Goal: Task Accomplishment & Management: Use online tool/utility

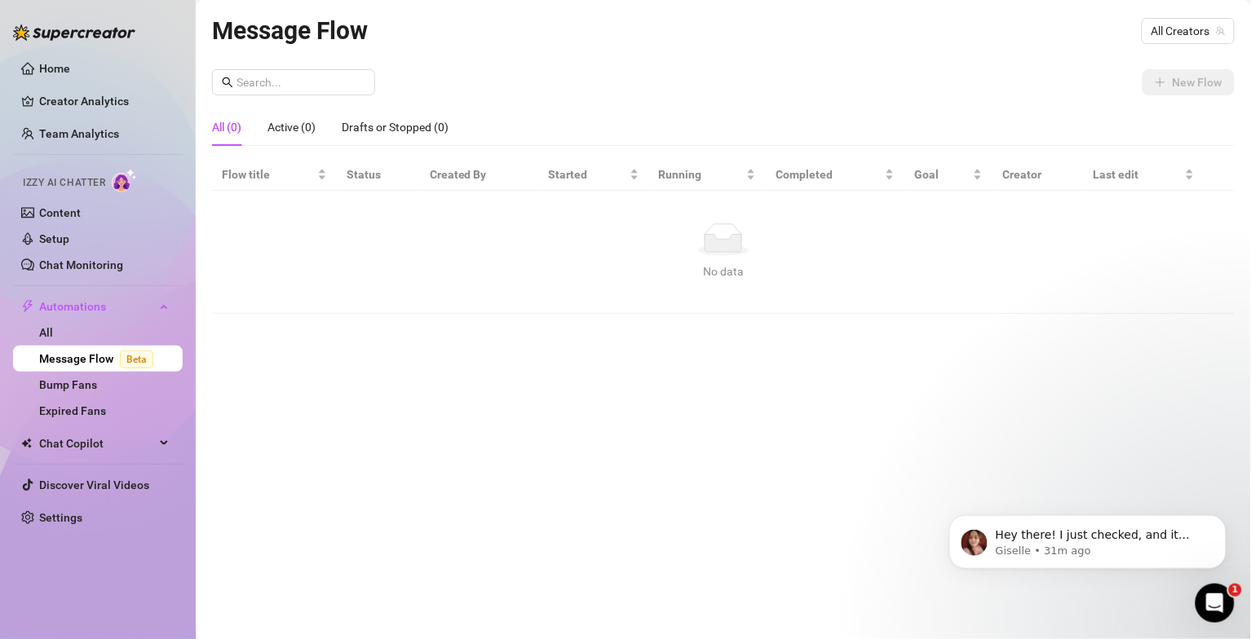
scroll to position [373, 0]
click at [140, 359] on span "Beta" at bounding box center [136, 360] width 33 height 18
click at [1122, 538] on p "Hey there! I just checked, and it looks like the system was able to charge you …" at bounding box center [1100, 535] width 210 height 16
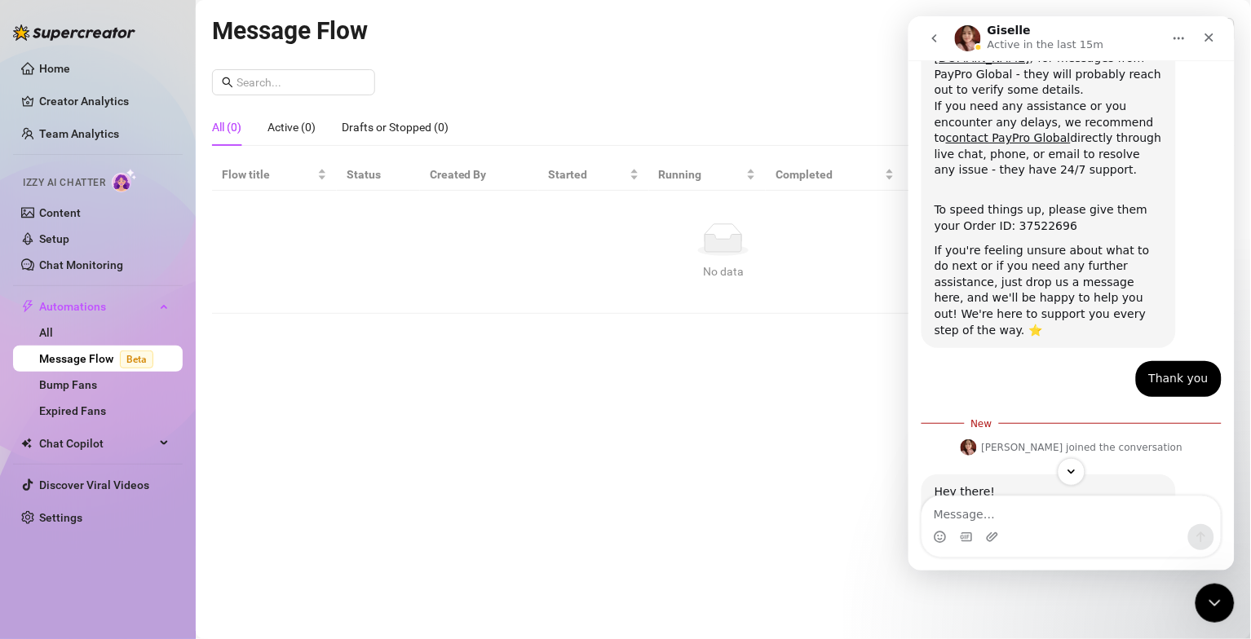
scroll to position [401, 0]
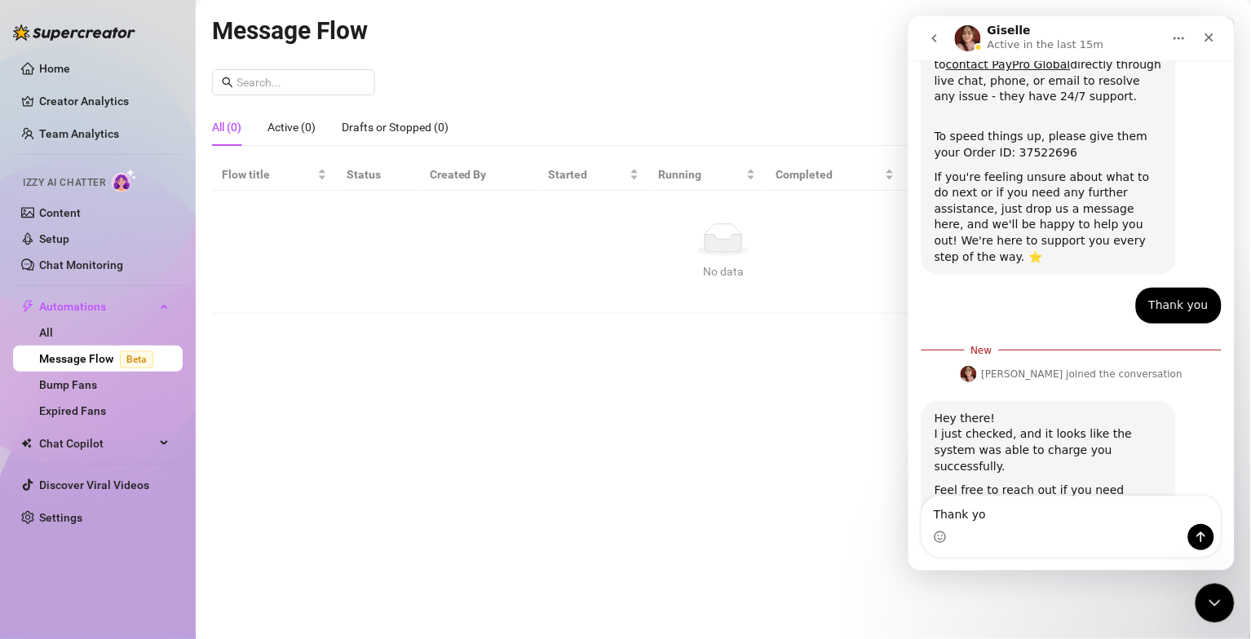
type textarea "Thank you"
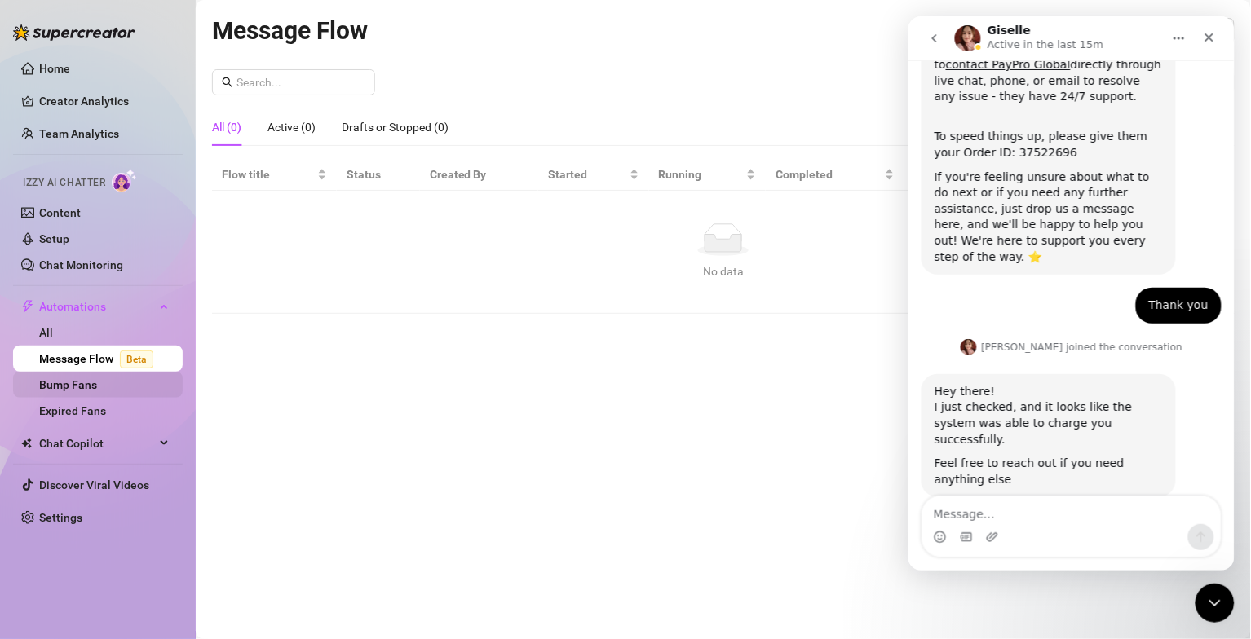
scroll to position [422, 0]
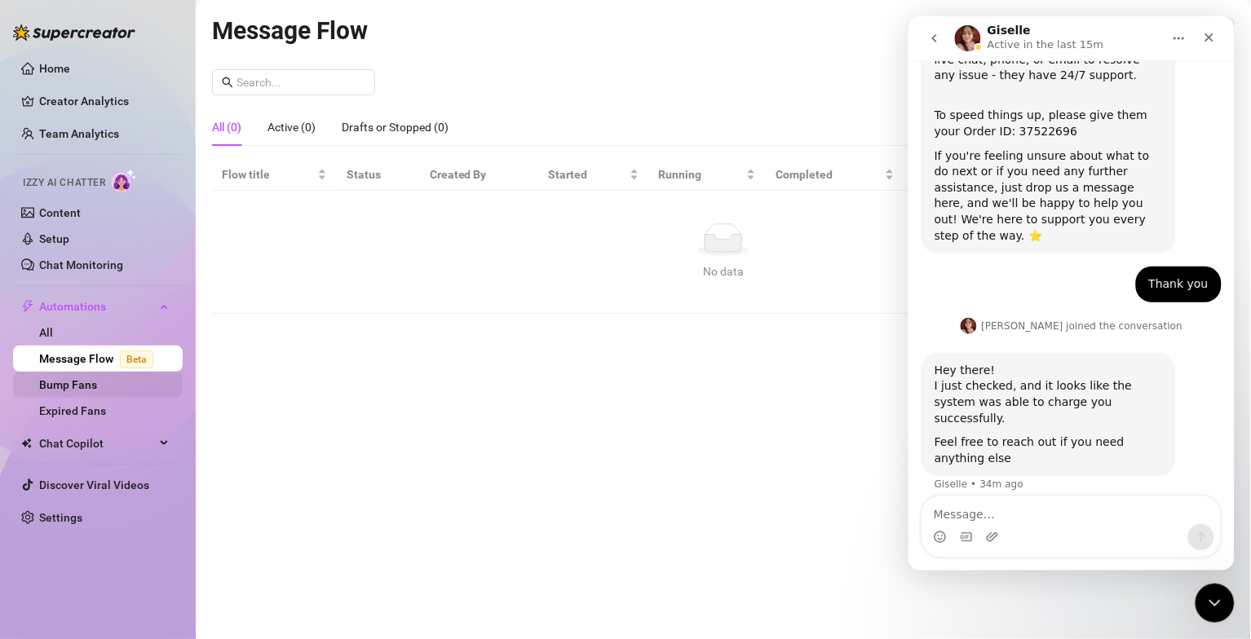
click at [75, 388] on link "Bump Fans" at bounding box center [68, 384] width 58 height 13
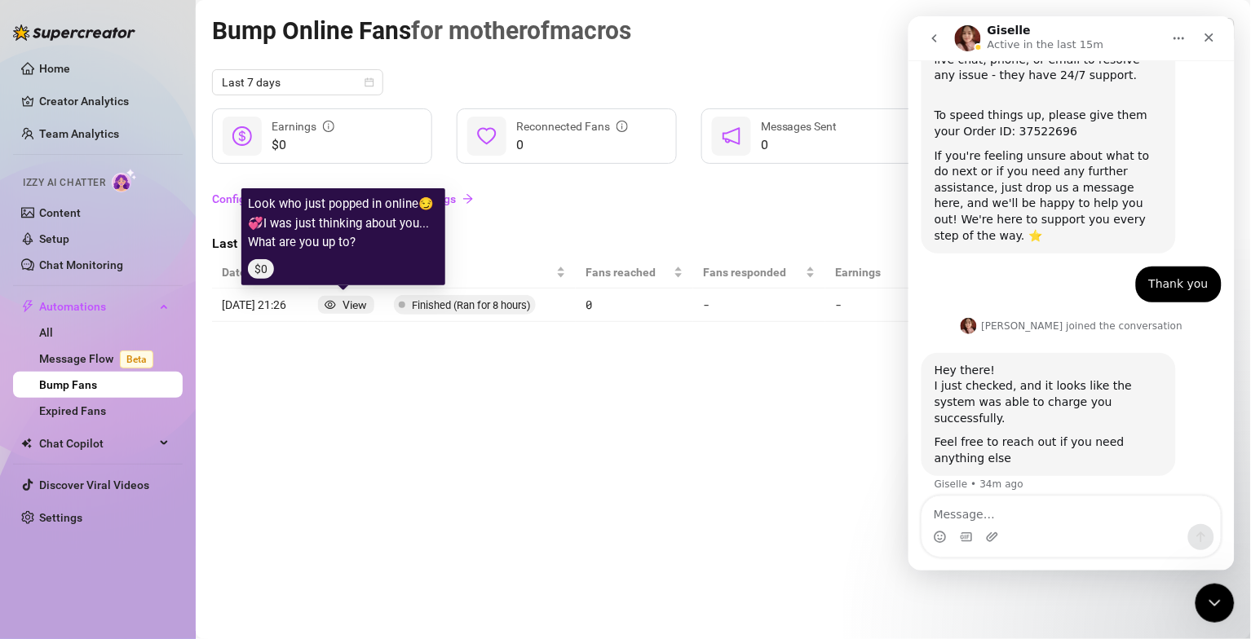
click at [349, 311] on div "View" at bounding box center [354, 305] width 24 height 18
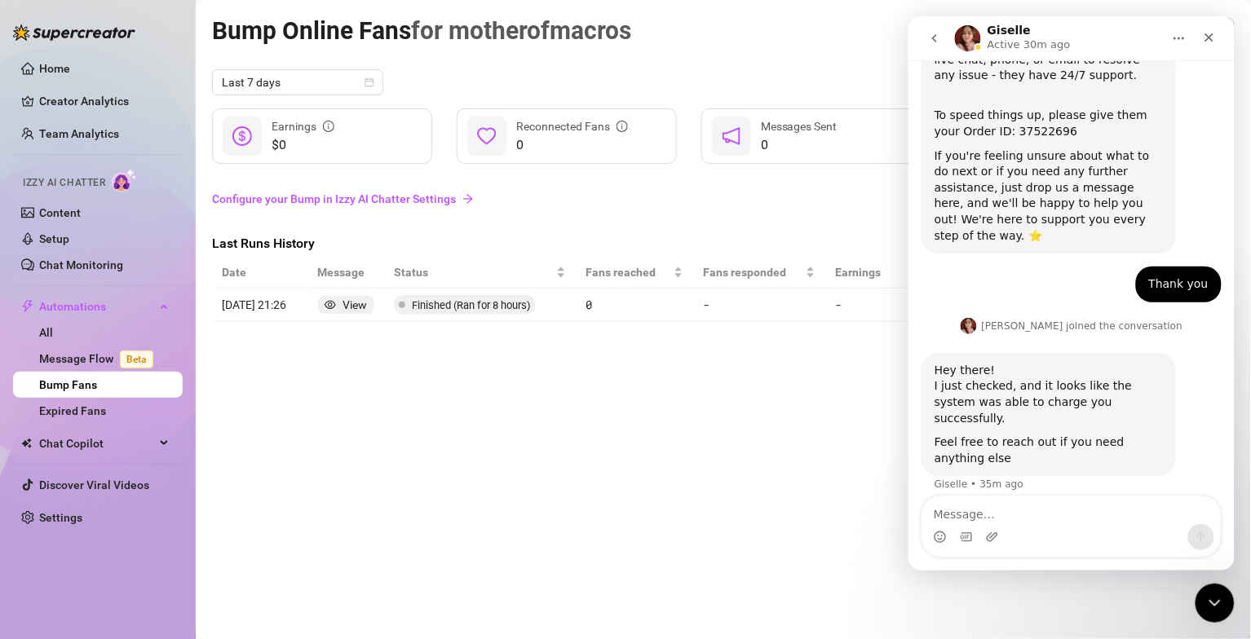
click at [421, 418] on div "Bump Online Fans for motherofmacros motherofmacros (mealreps) Last 7 days $0 Ea…" at bounding box center [723, 300] width 1022 height 579
